Goal: Find specific page/section: Find specific page/section

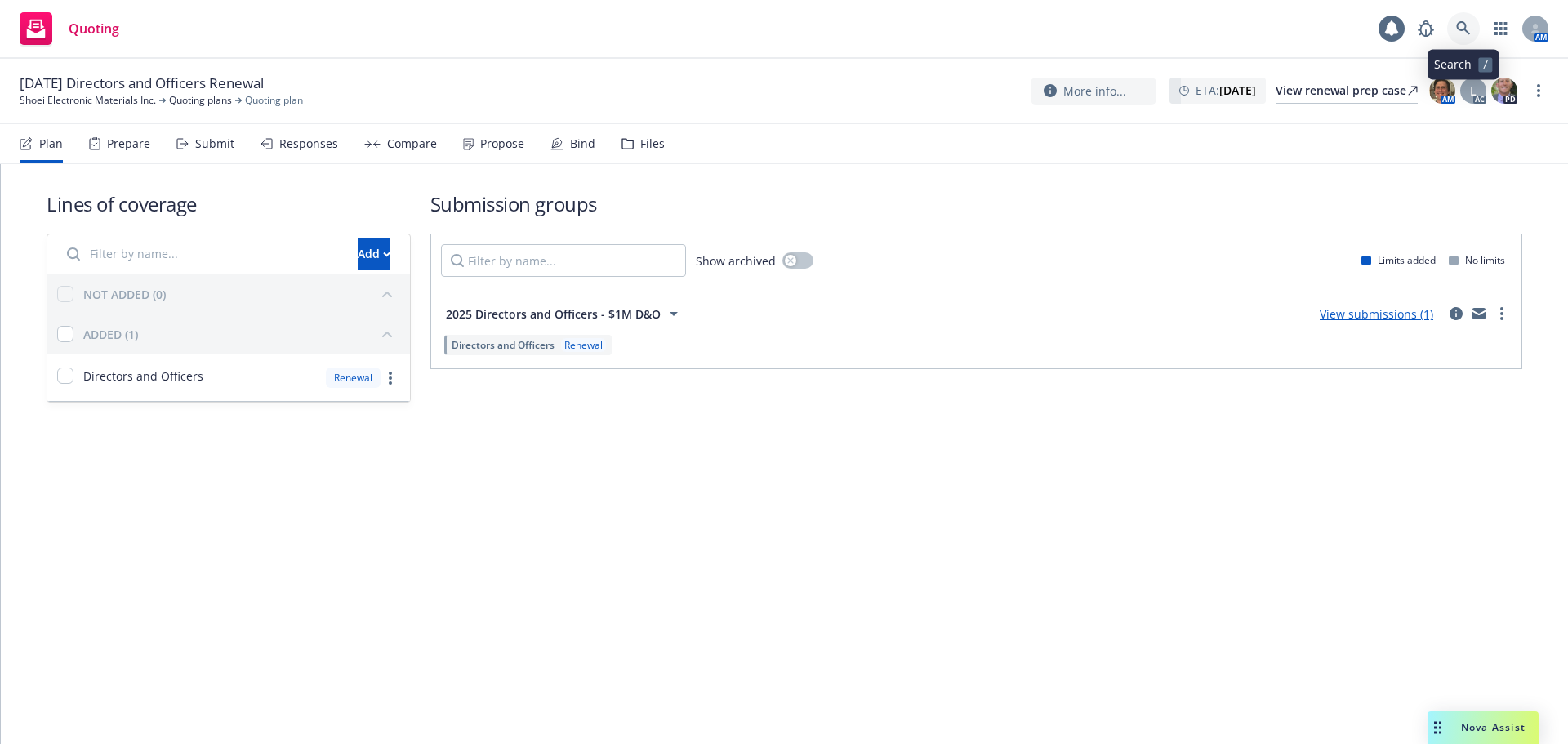
click at [1467, 24] on icon at bounding box center [1463, 28] width 15 height 15
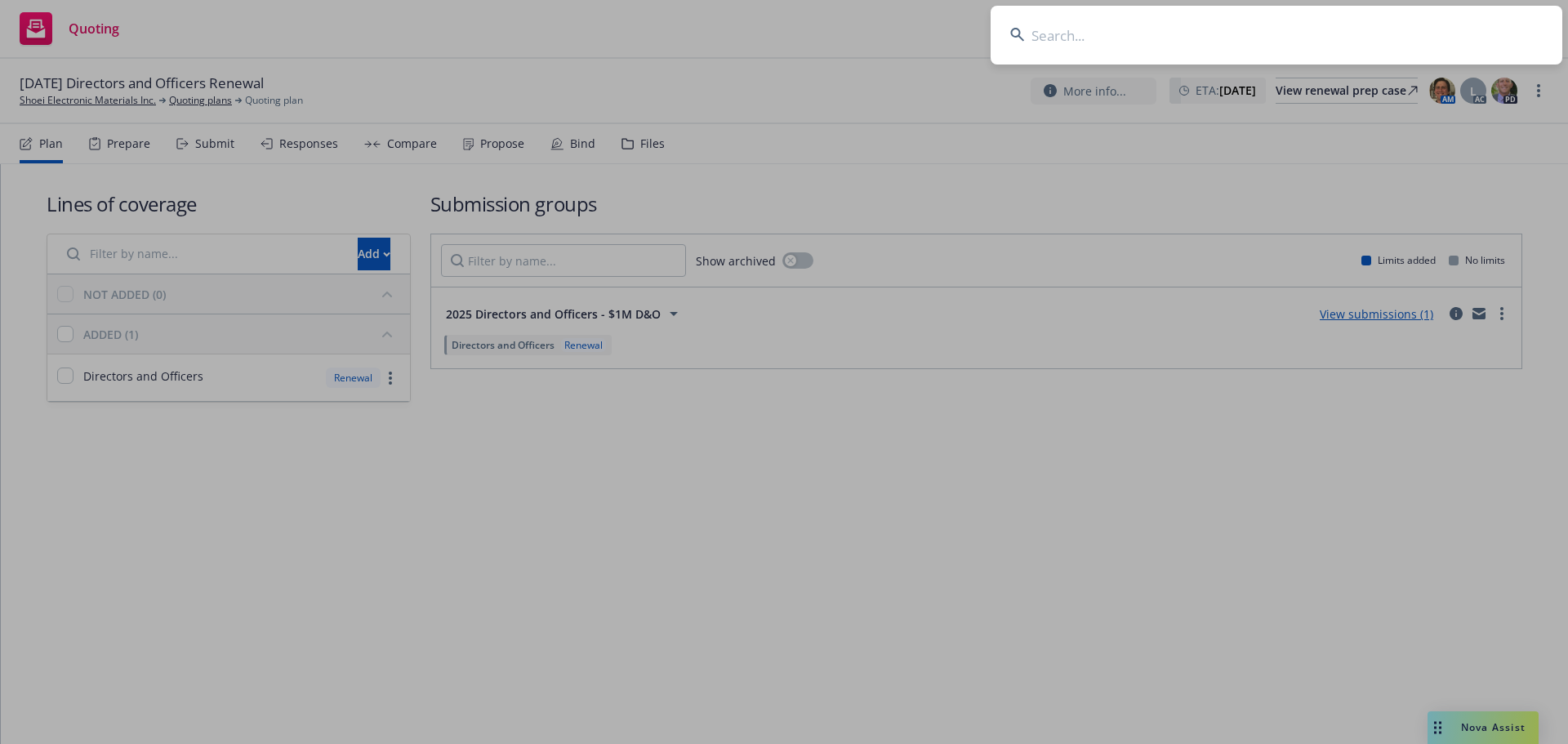
type input "t"
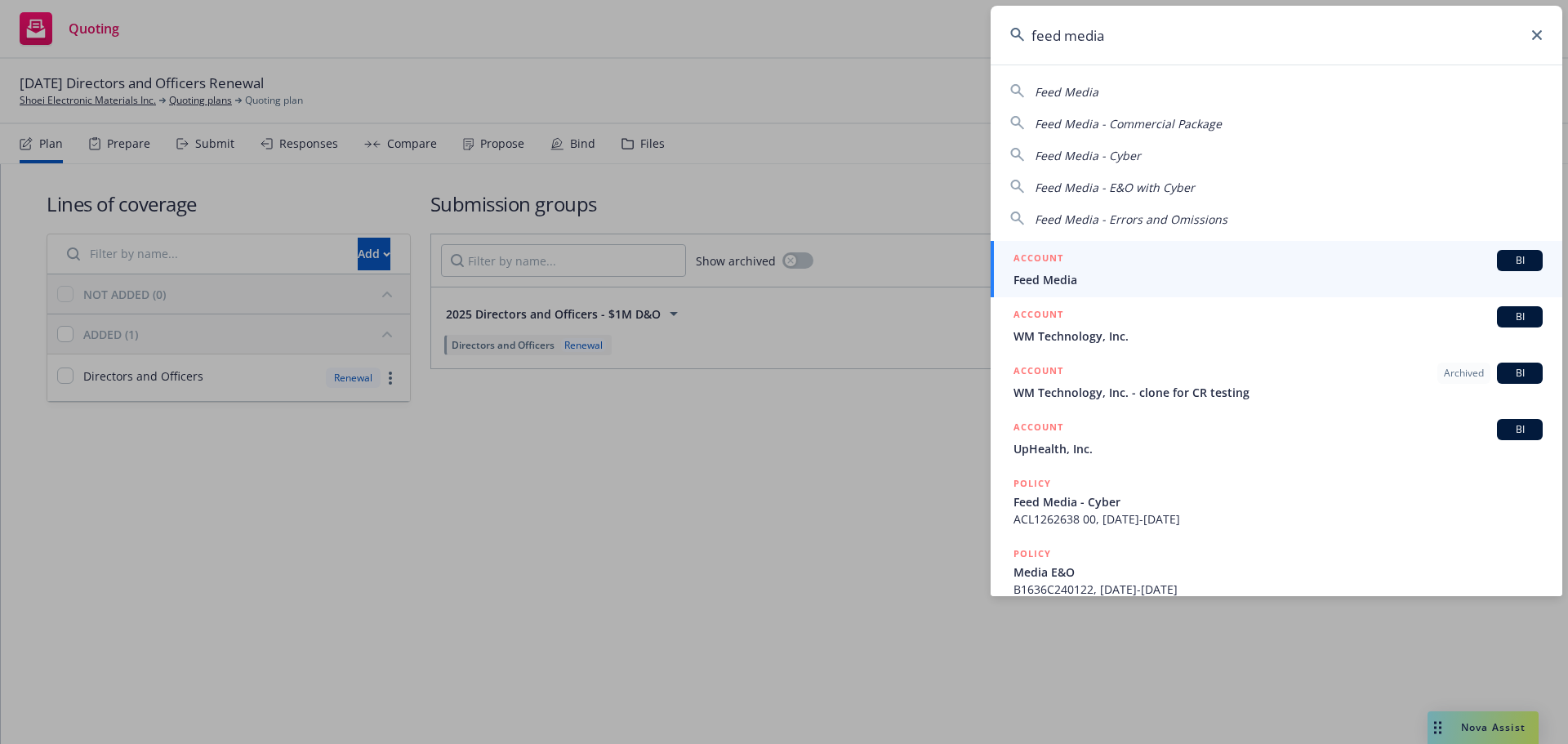
type input "feed media"
click at [1046, 259] on h5 "ACCOUNT" at bounding box center [1037, 260] width 50 height 19
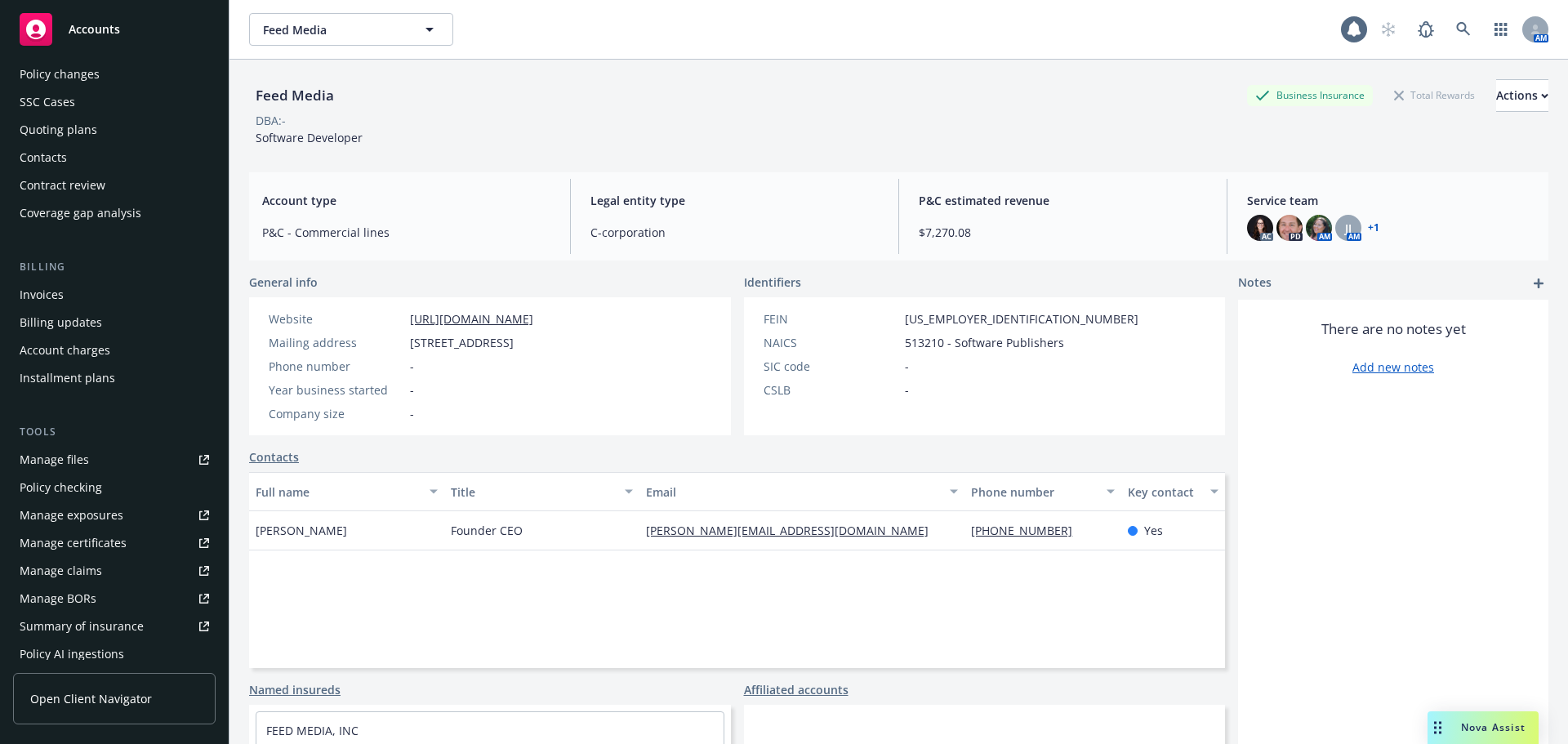
scroll to position [327, 0]
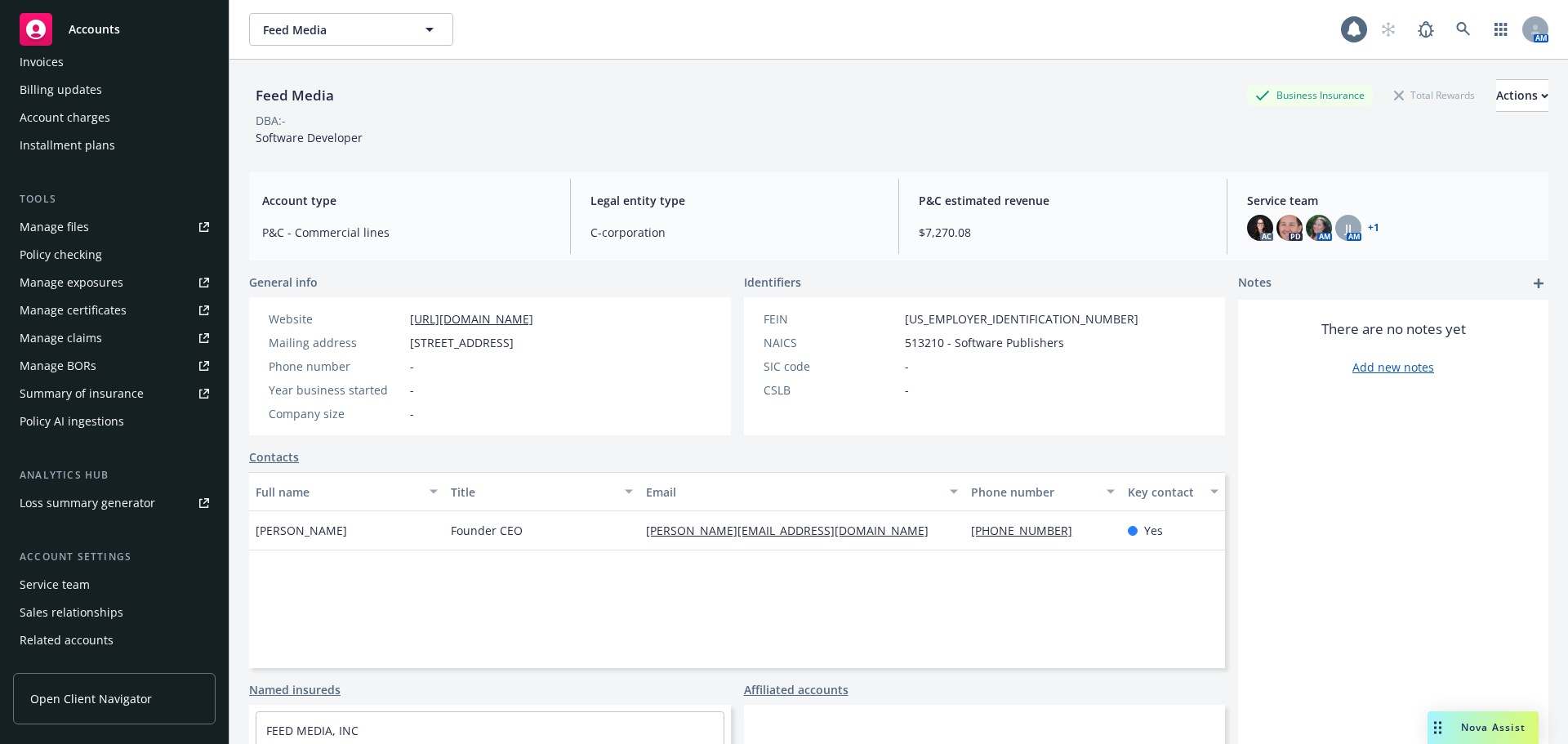
click at [86, 590] on div "Service team" at bounding box center [54, 585] width 70 height 26
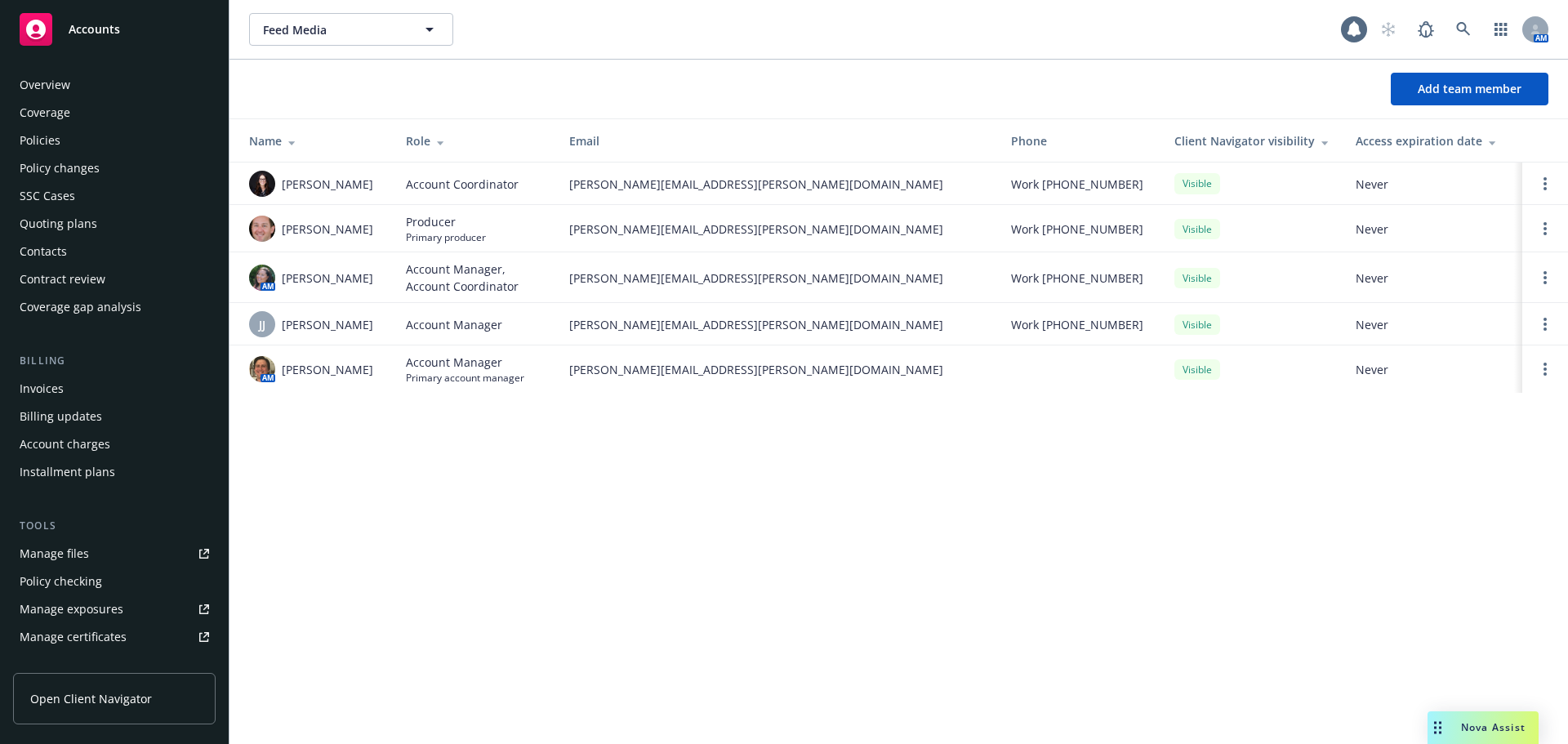
click at [49, 142] on div "Policies" at bounding box center [39, 141] width 41 height 26
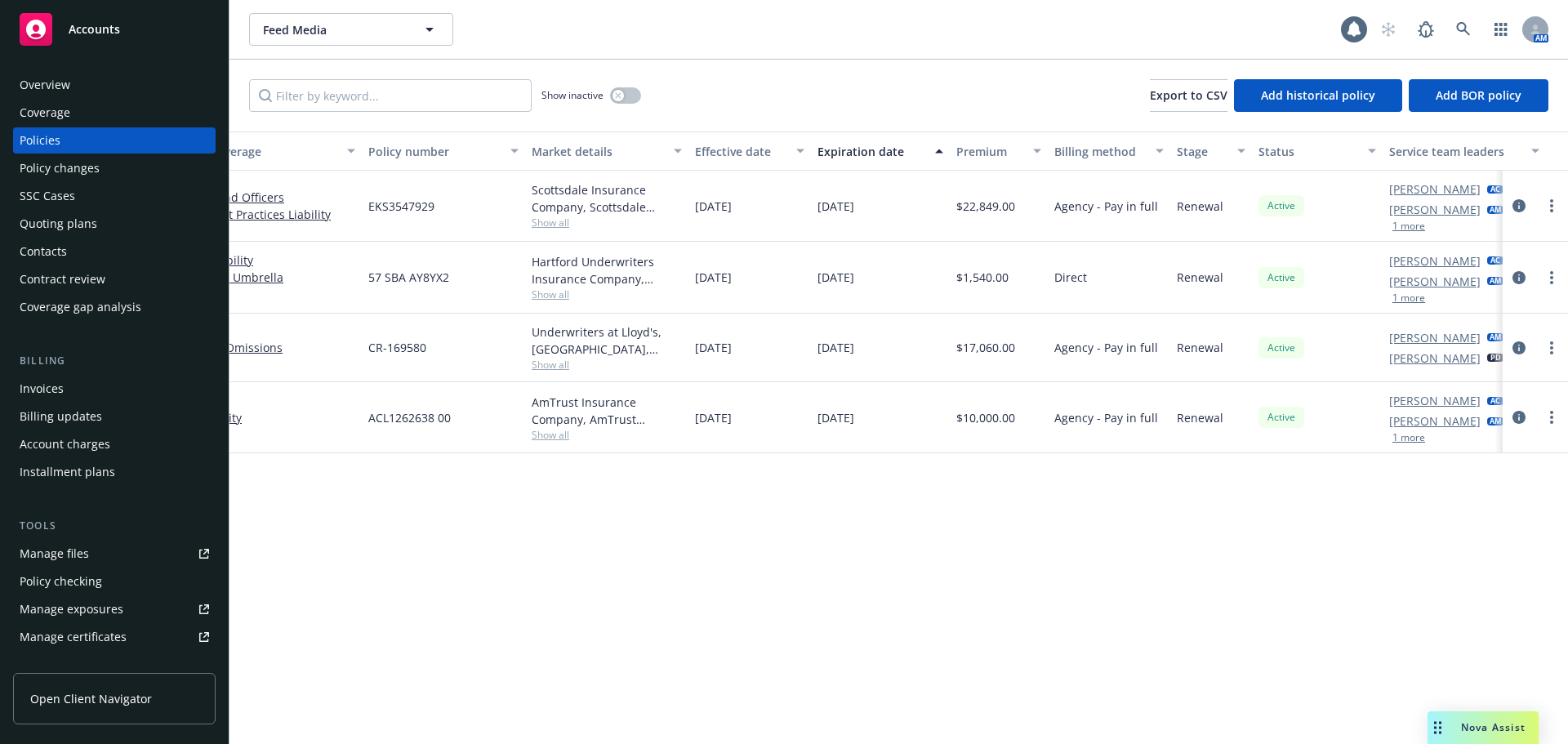
scroll to position [0, 238]
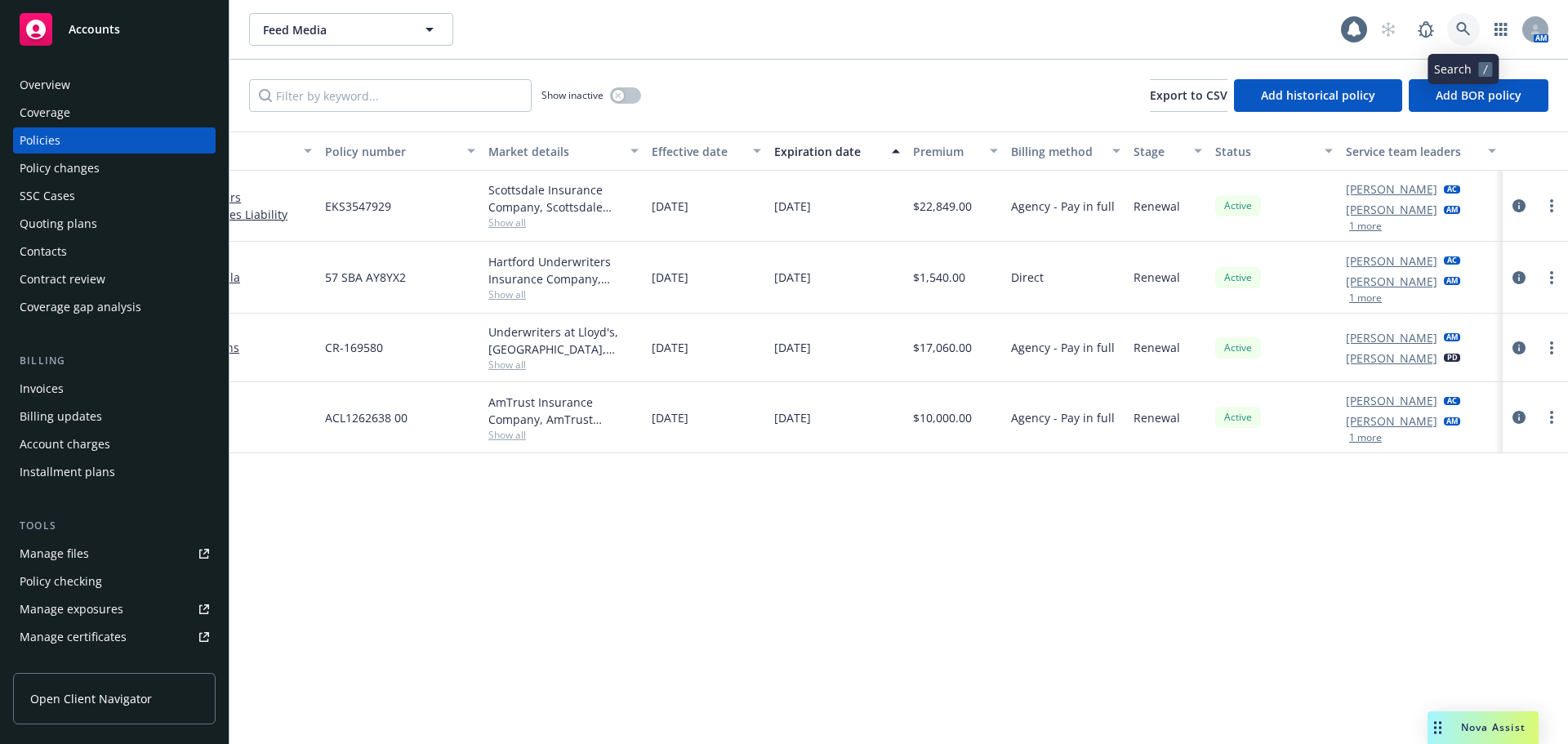
click at [1457, 26] on icon at bounding box center [1463, 29] width 14 height 14
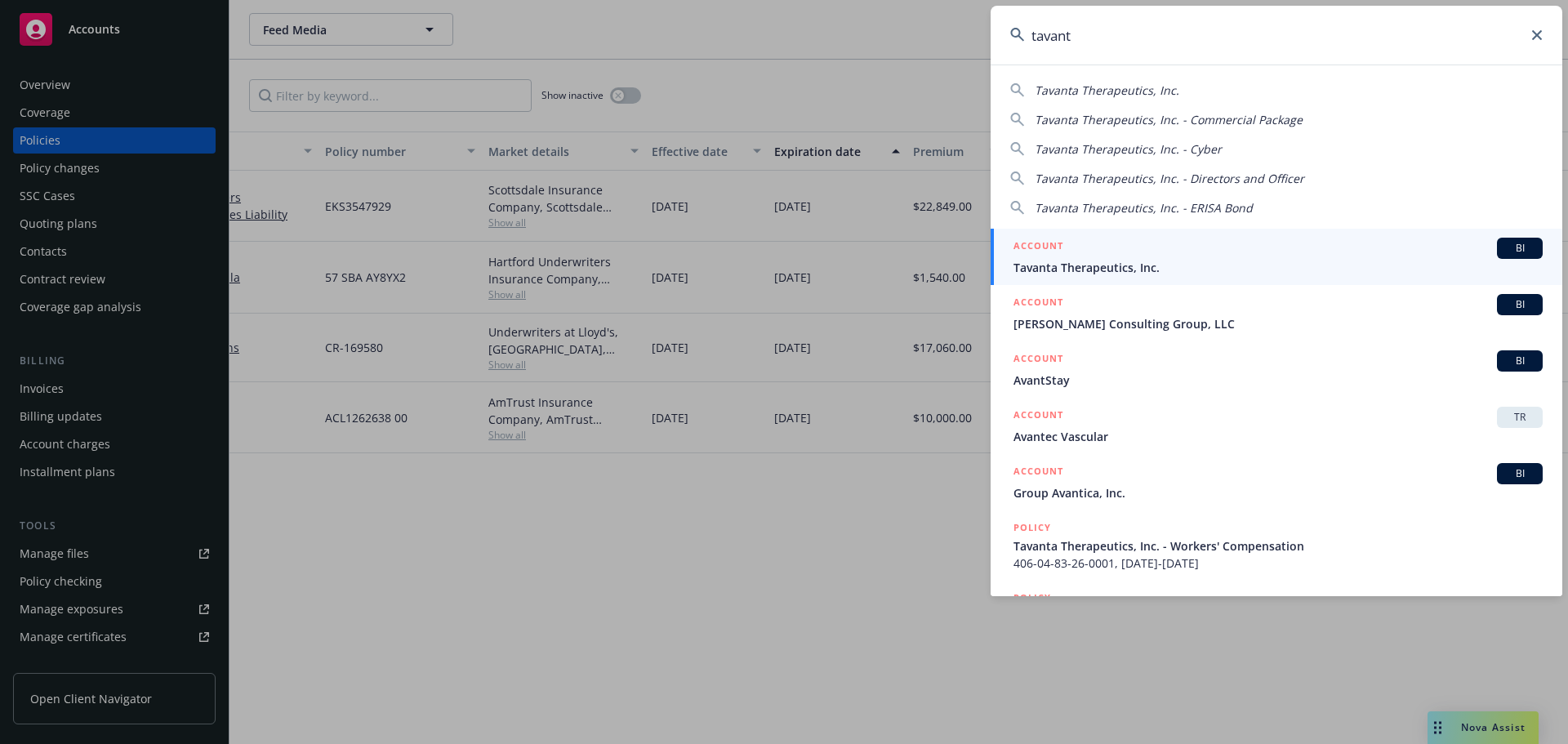
type input "tavant"
click at [1072, 251] on div "ACCOUNT BI" at bounding box center [1277, 248] width 529 height 21
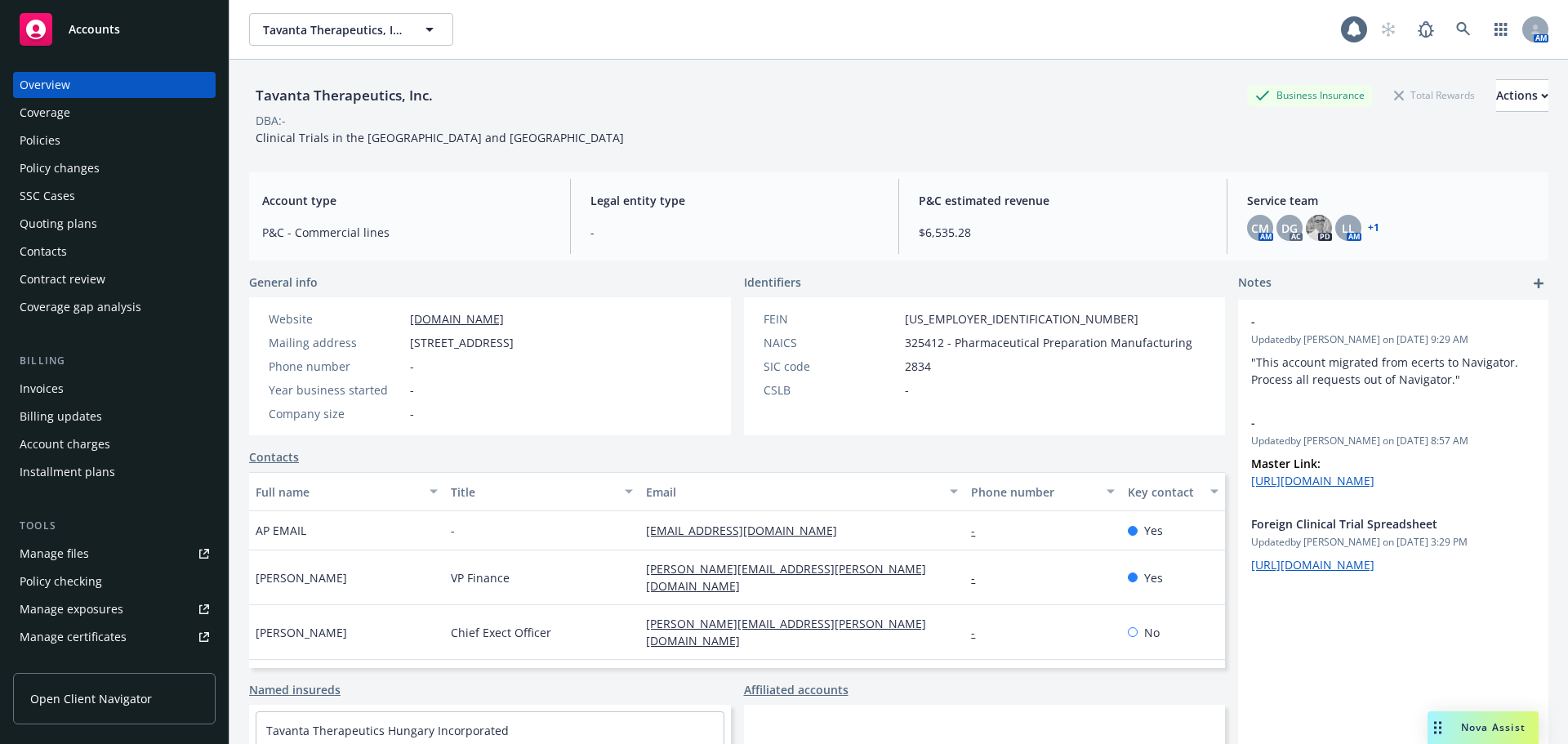
click at [53, 147] on div "Policies" at bounding box center [39, 141] width 41 height 26
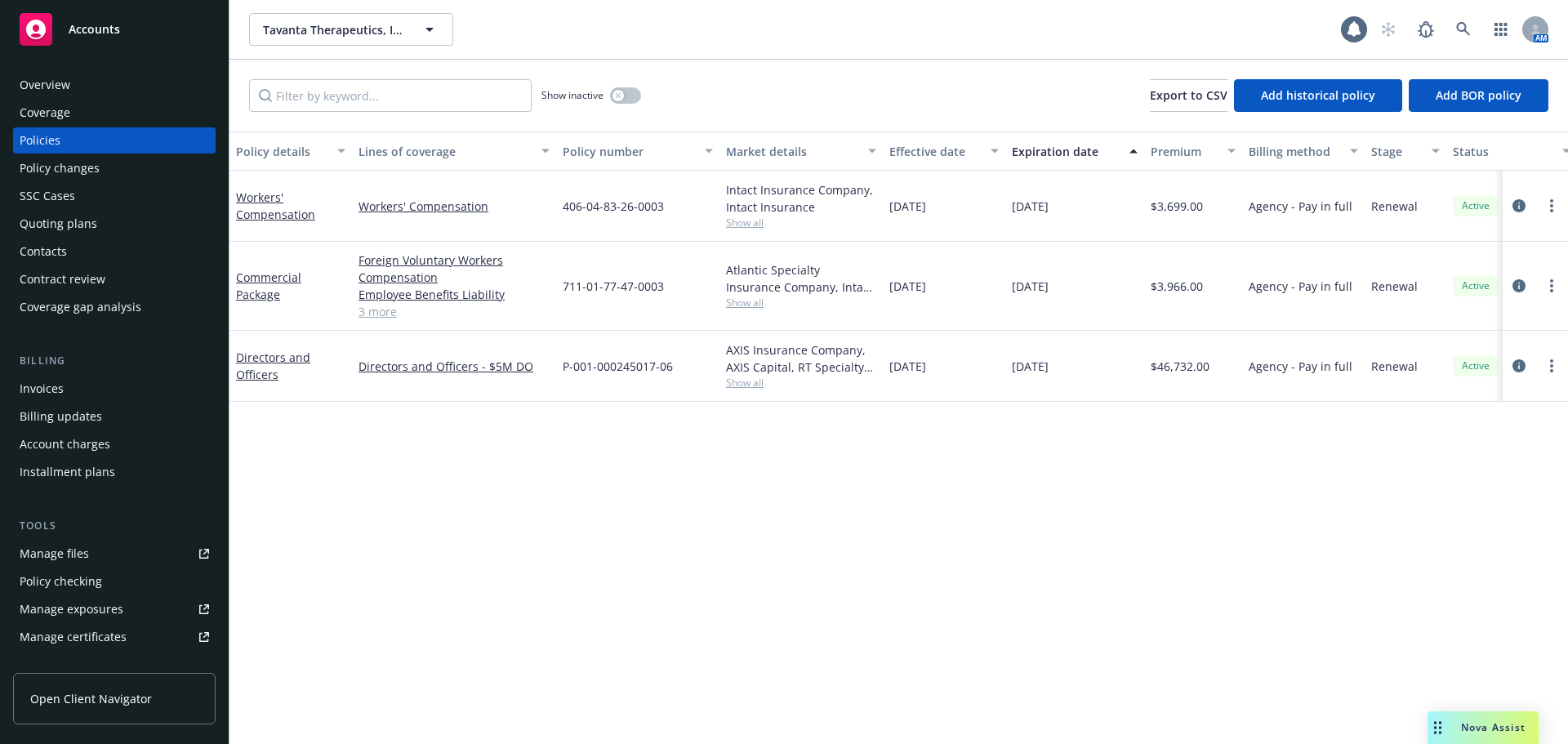
scroll to position [0, 238]
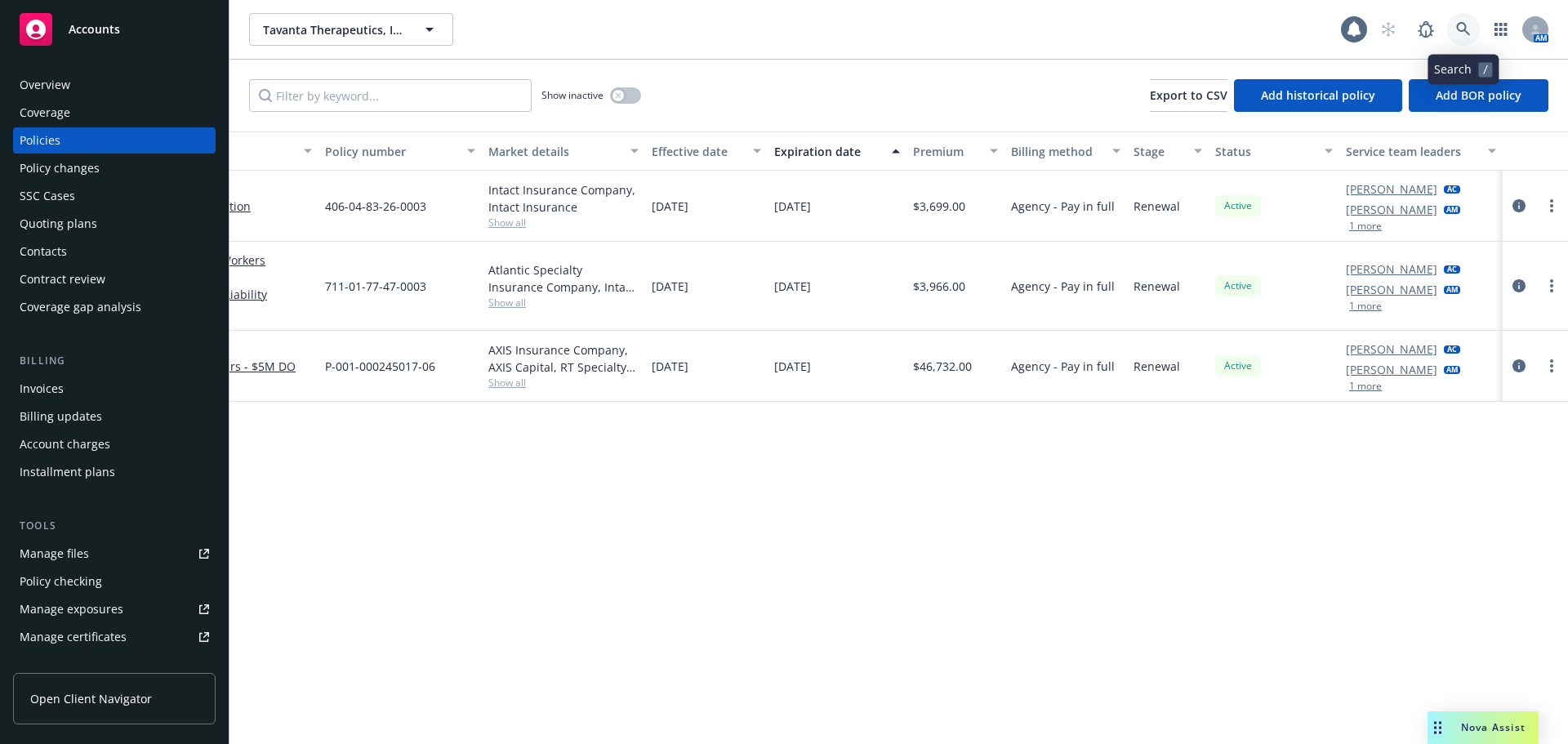
click at [1457, 31] on icon at bounding box center [1463, 29] width 15 height 15
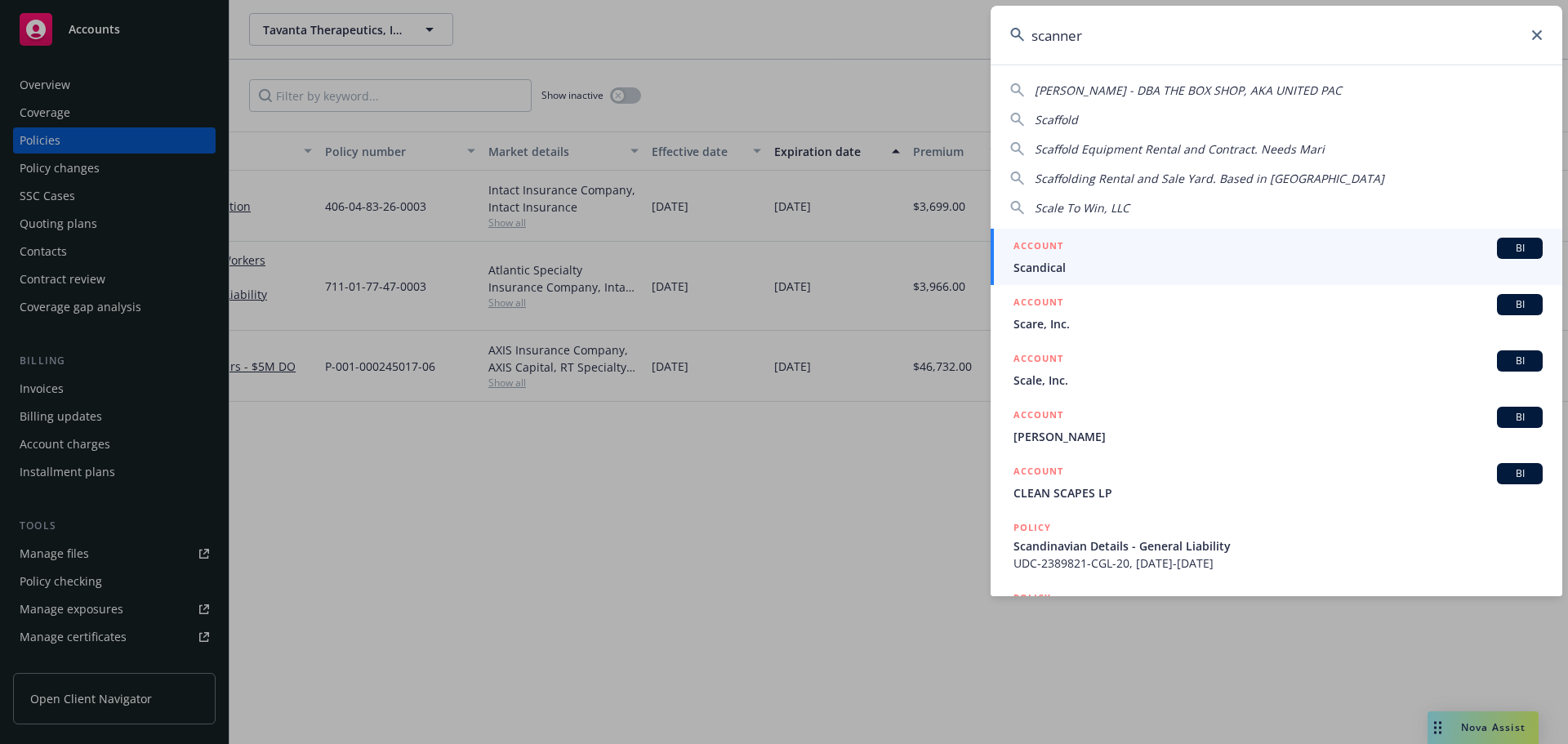
type input "scanner"
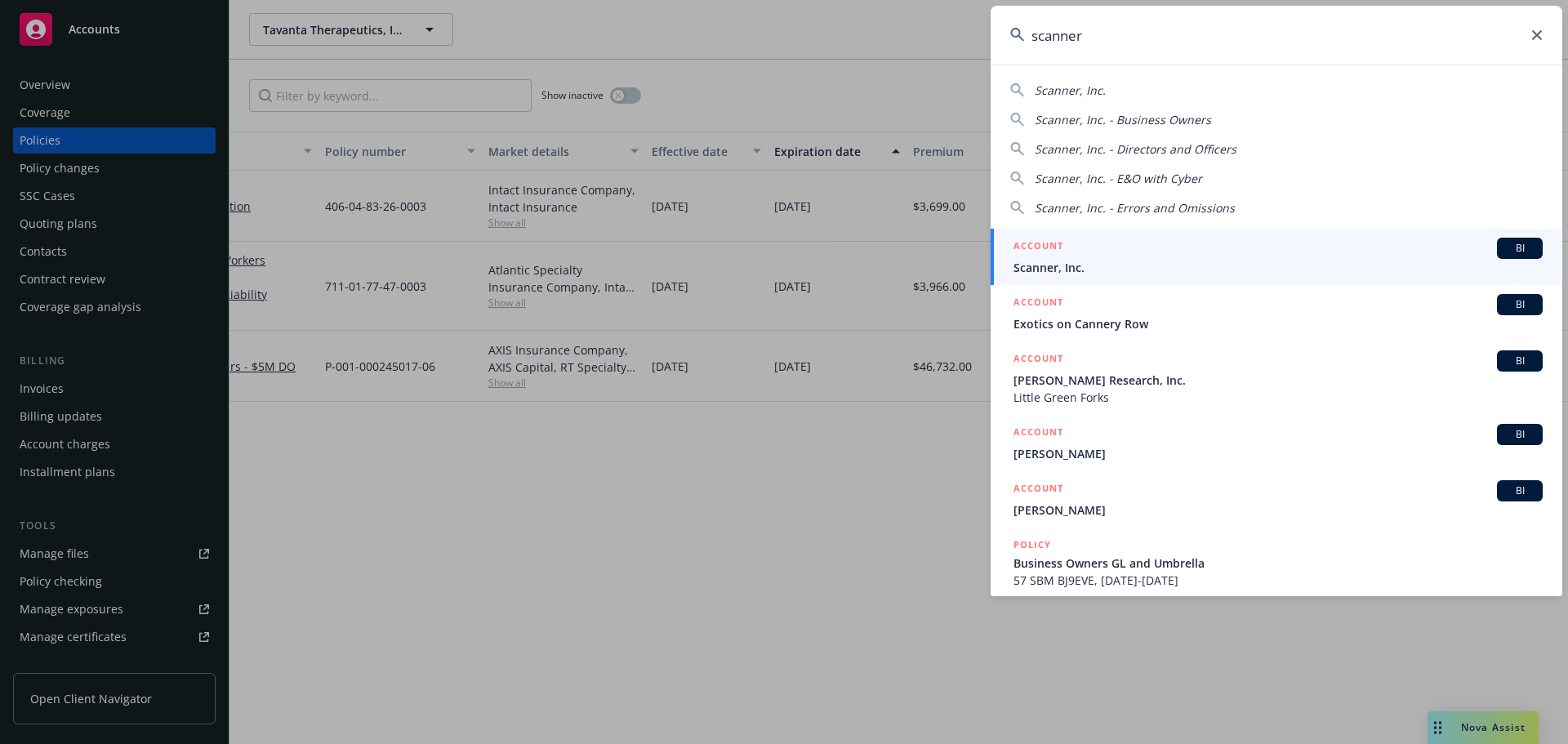
click at [1186, 243] on div "ACCOUNT BI" at bounding box center [1277, 248] width 529 height 21
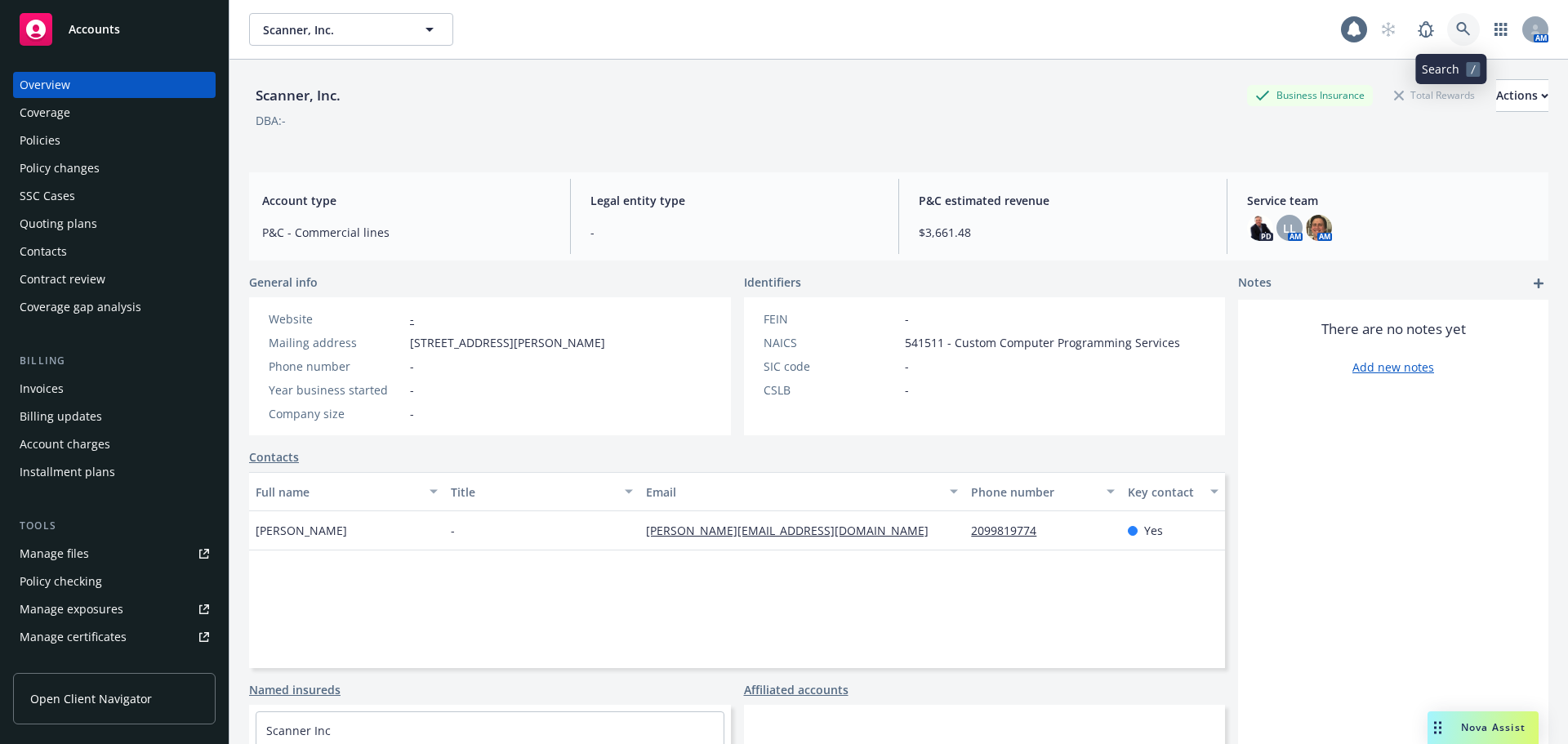
click at [1456, 35] on icon at bounding box center [1463, 29] width 15 height 15
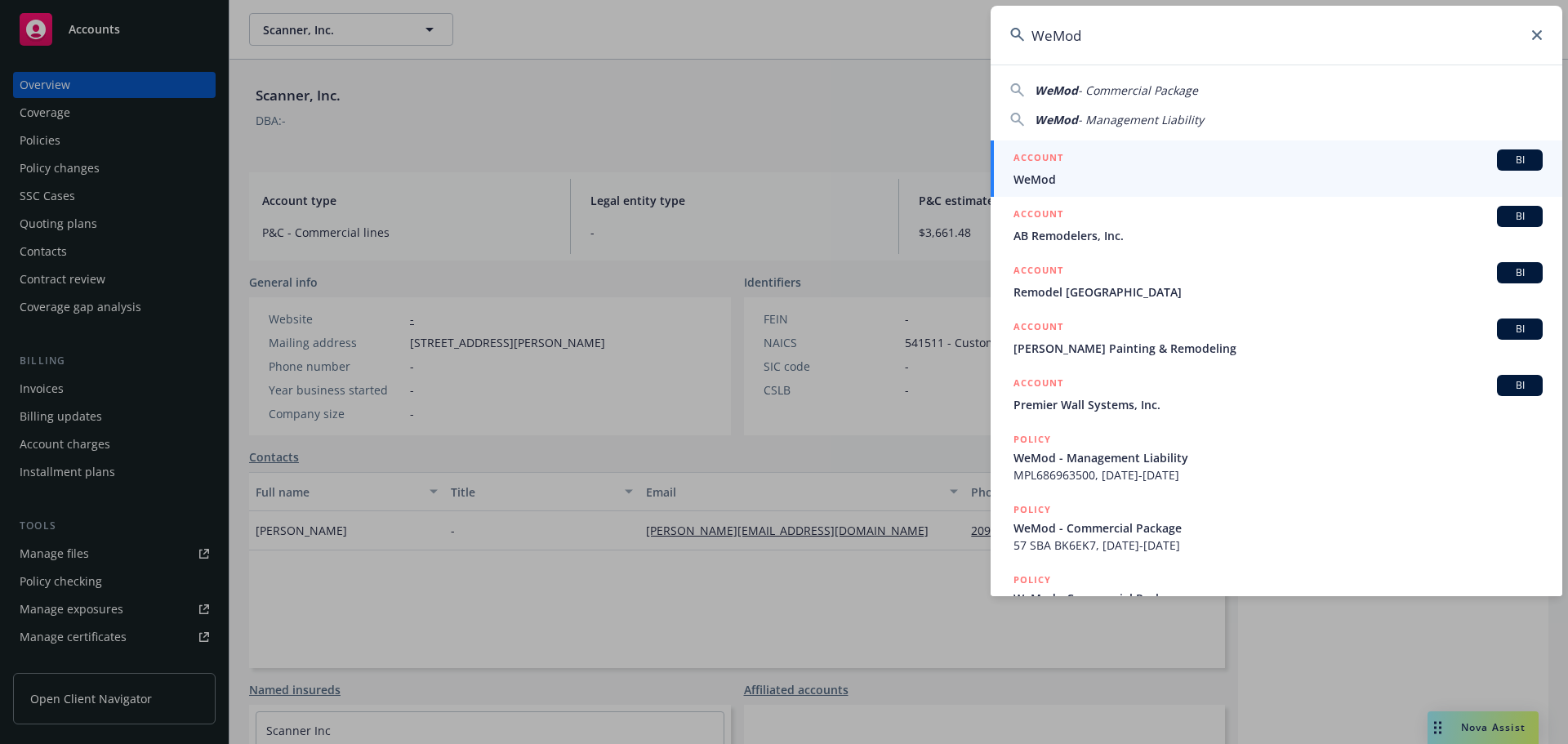
type input "WeMod"
click at [1041, 183] on span "WeMod" at bounding box center [1277, 179] width 529 height 17
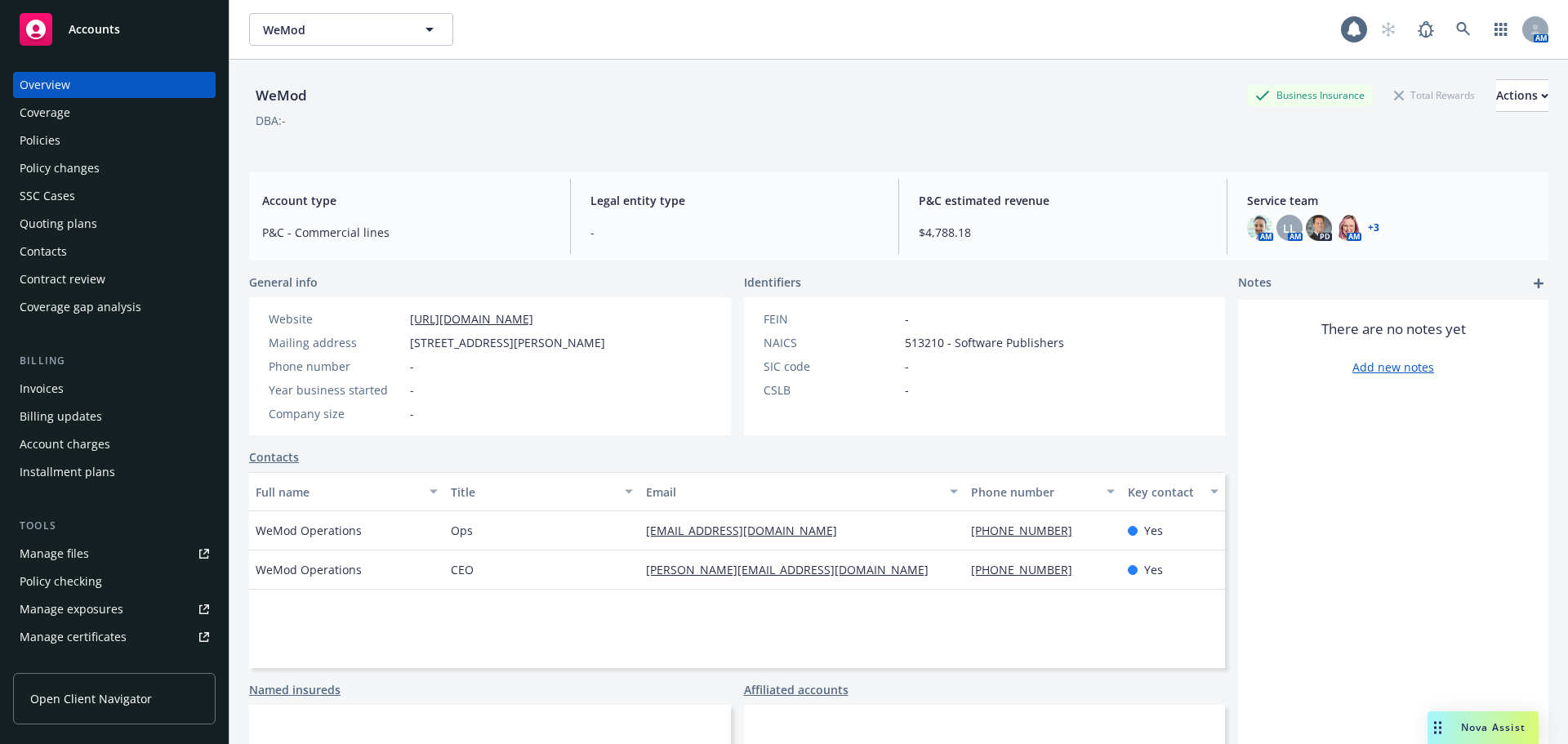
scroll to position [245, 0]
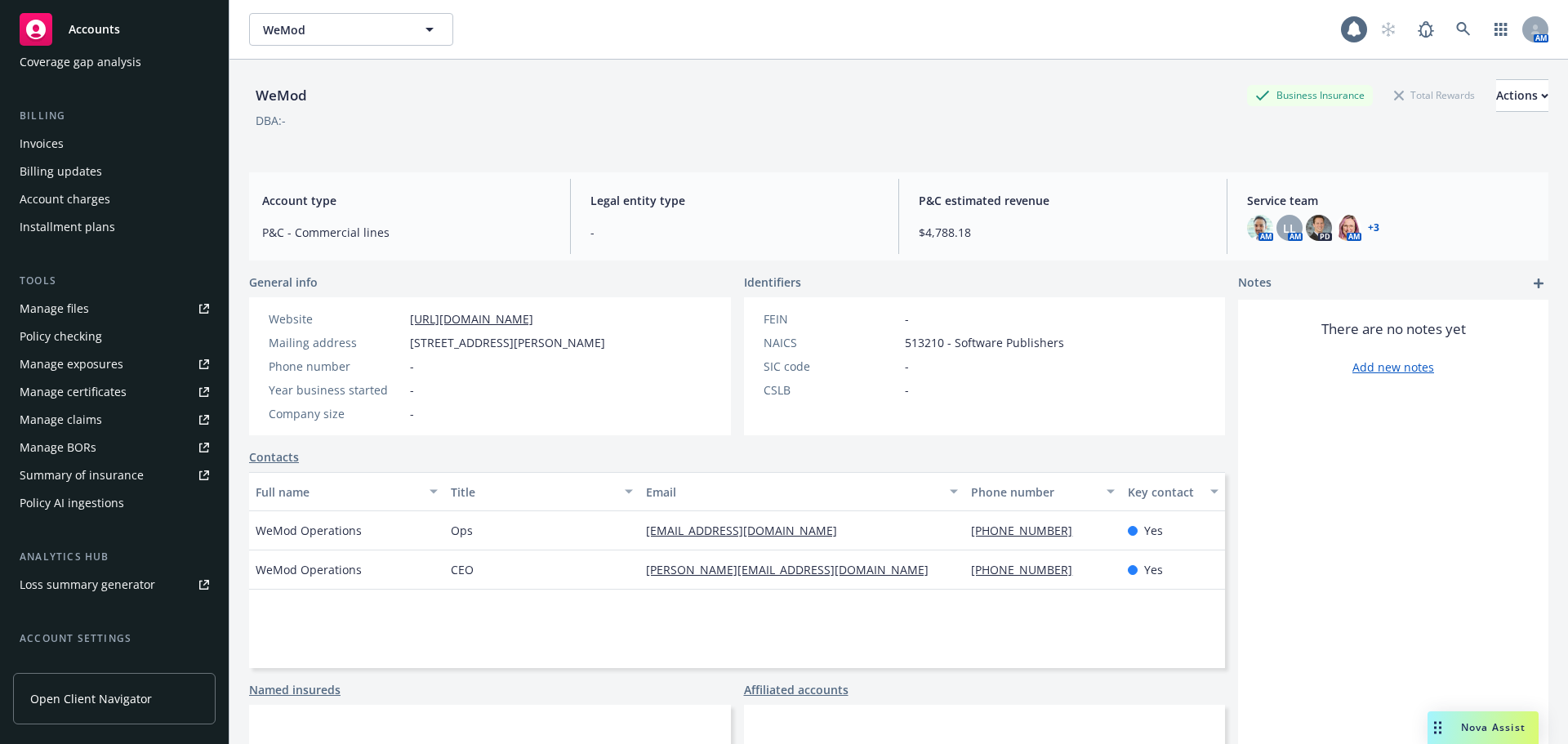
click at [74, 306] on div "Manage files" at bounding box center [53, 309] width 69 height 26
